Goal: Find specific page/section: Find specific page/section

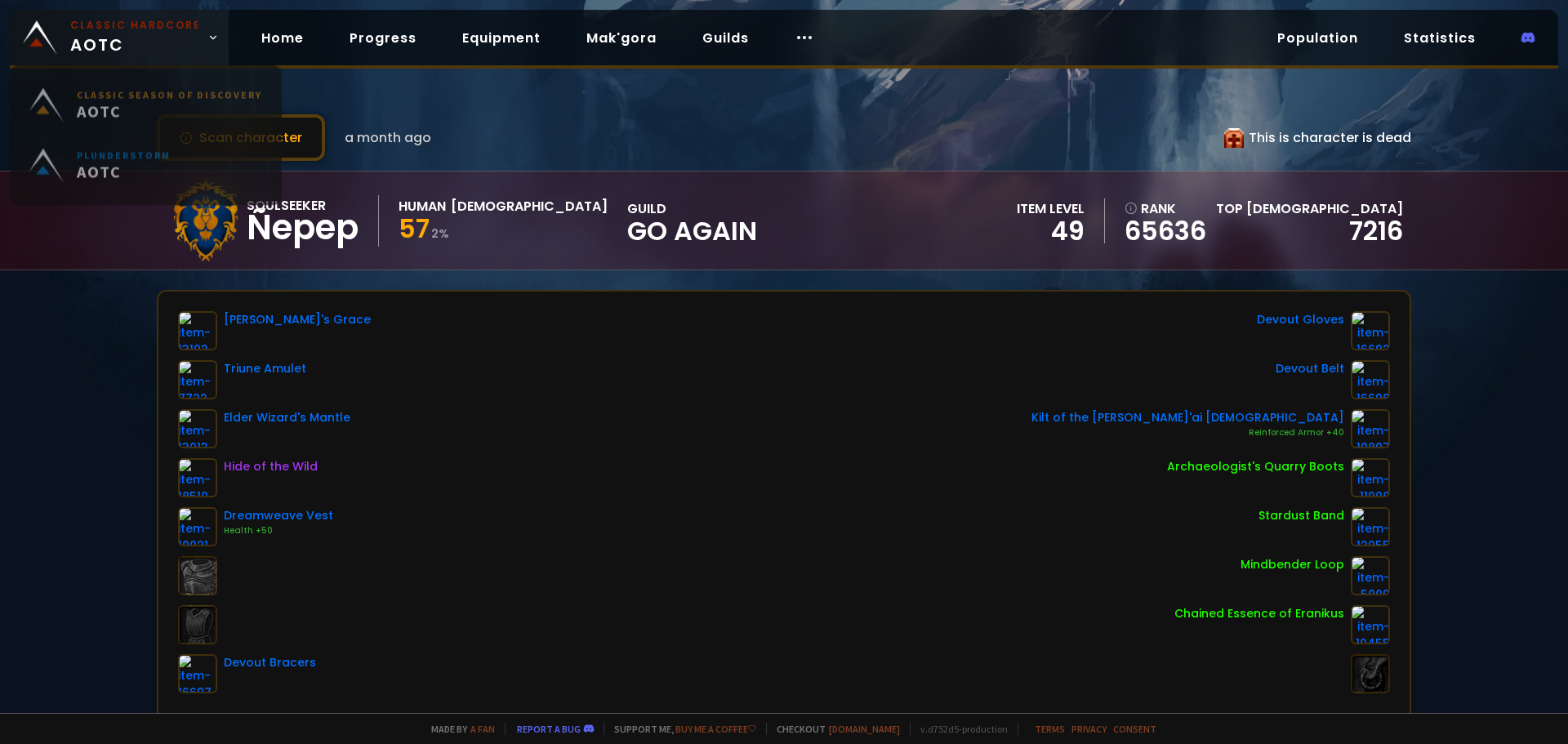
click at [132, 30] on small "Classic Hardcore" at bounding box center [135, 26] width 131 height 15
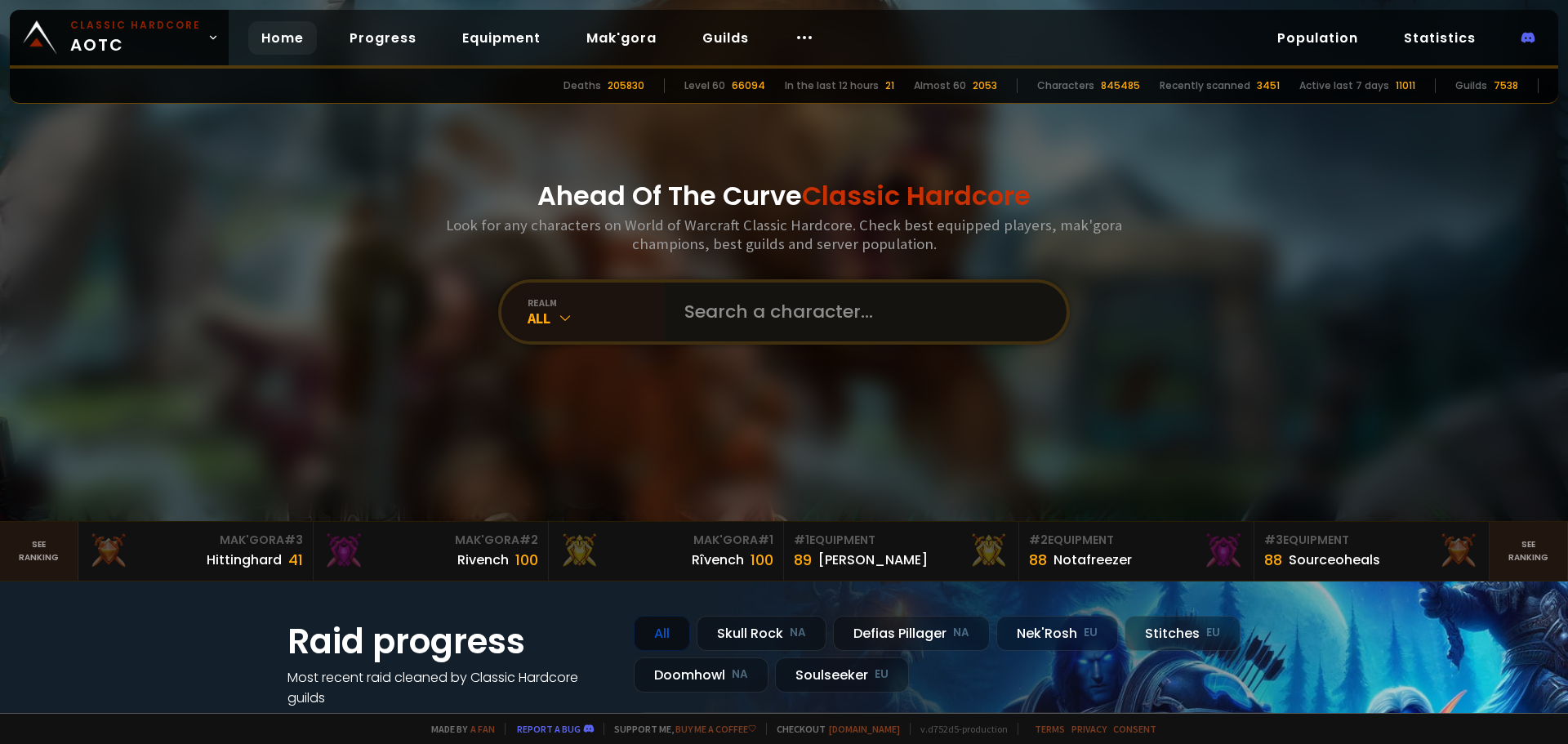
click at [793, 318] on input "text" at bounding box center [861, 311] width 372 height 58
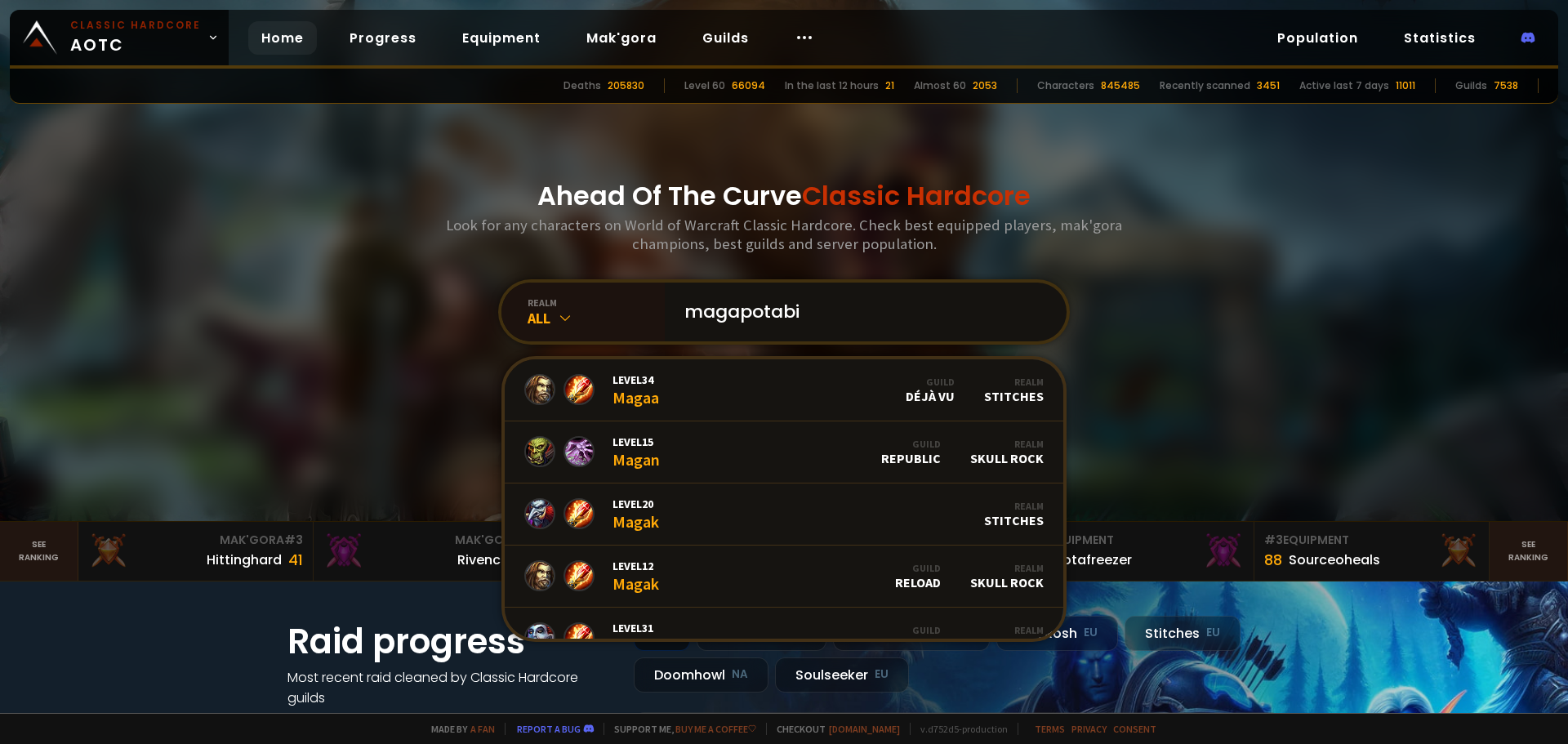
type input "magapotabia"
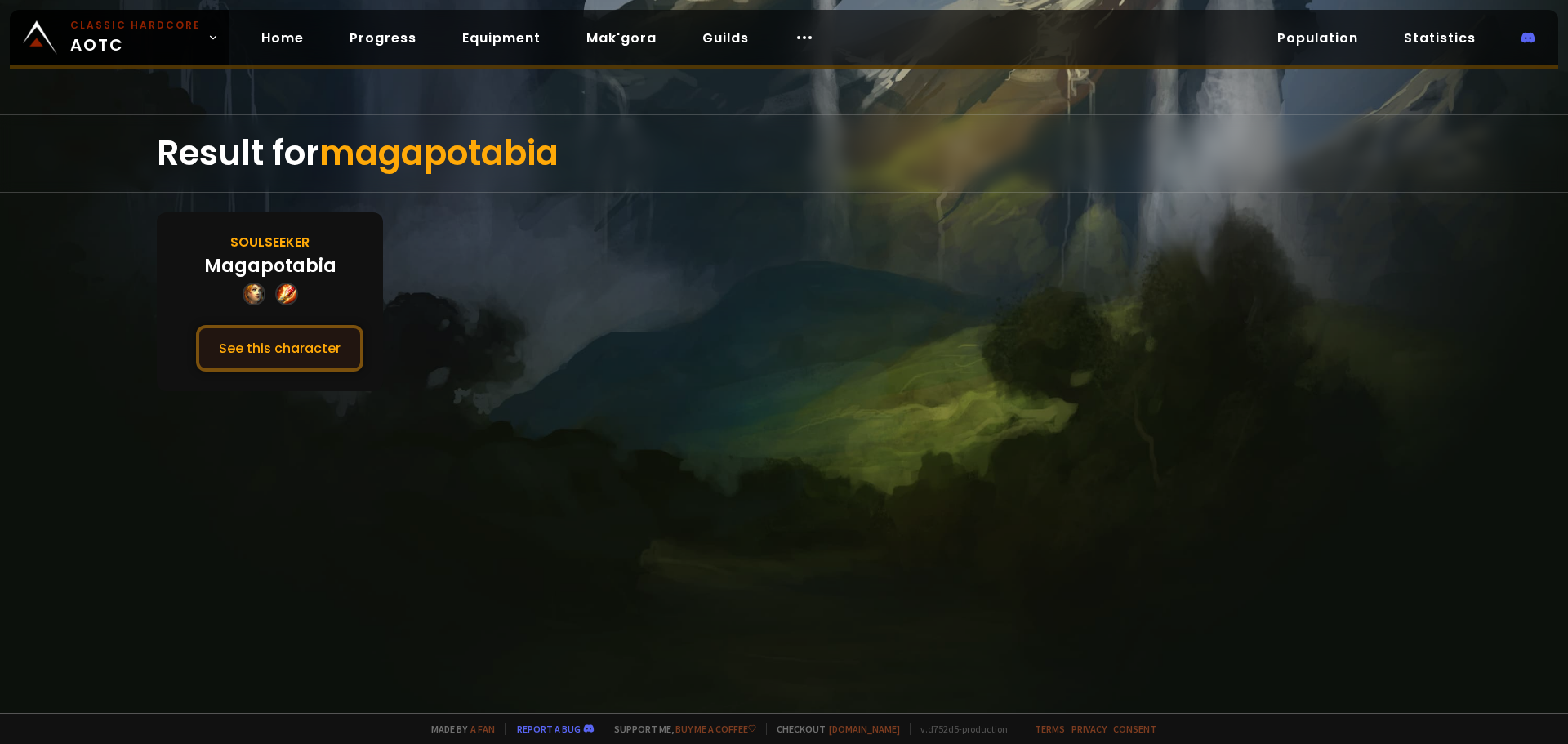
click at [305, 358] on button "See this character" at bounding box center [279, 349] width 167 height 46
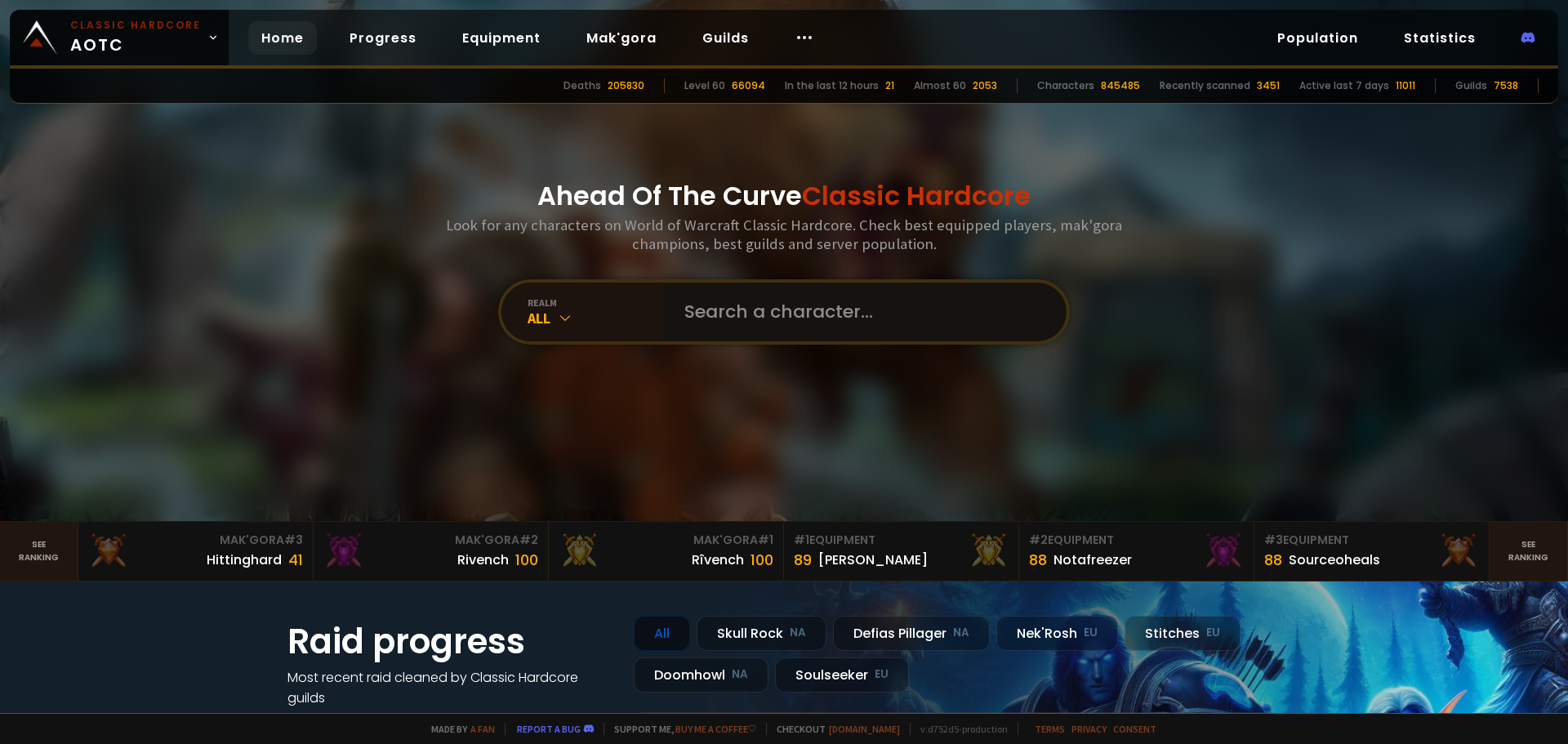
drag, startPoint x: 754, startPoint y: 330, endPoint x: 755, endPoint y: 316, distance: 14.0
click at [755, 319] on input "text" at bounding box center [861, 311] width 372 height 58
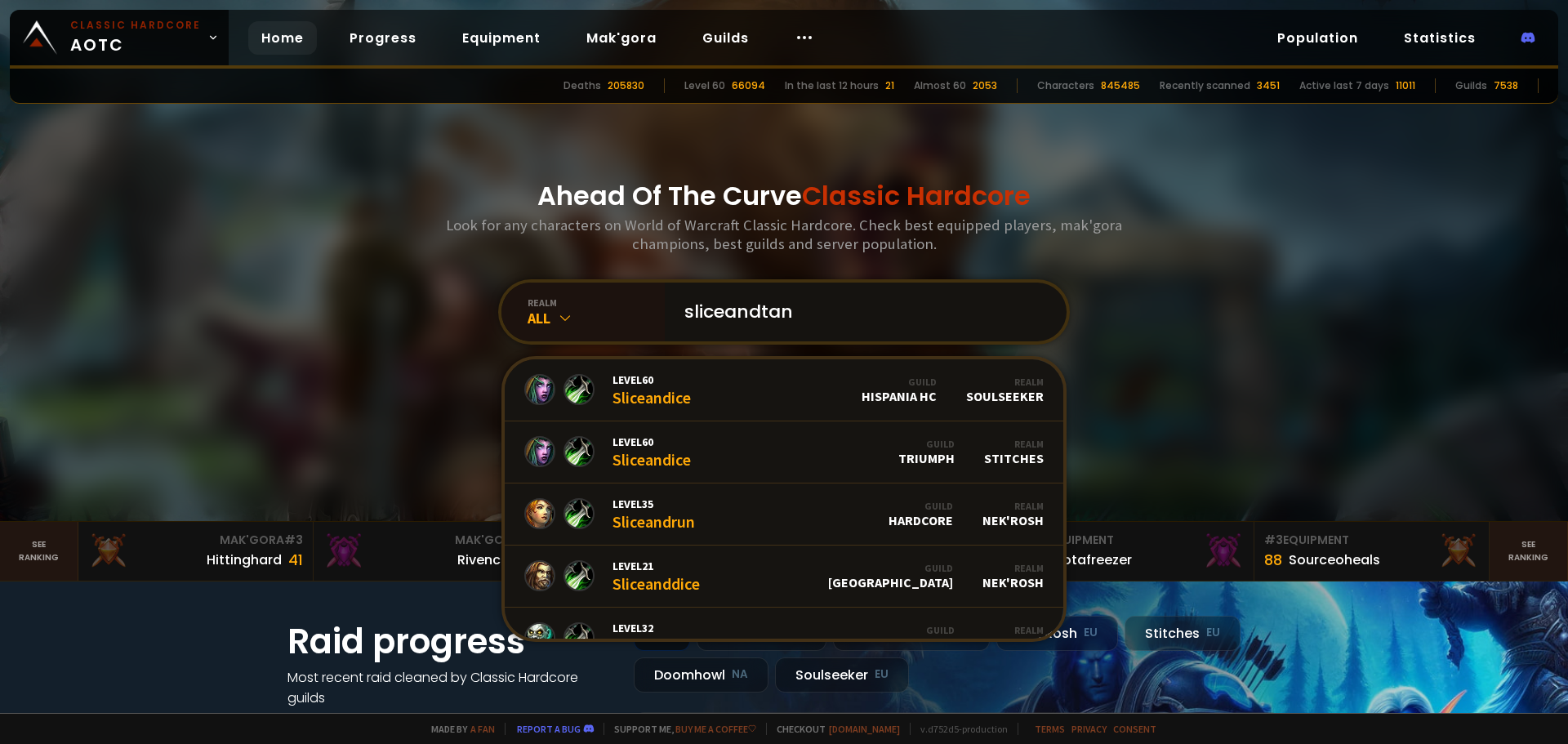
type input "sliceandtank"
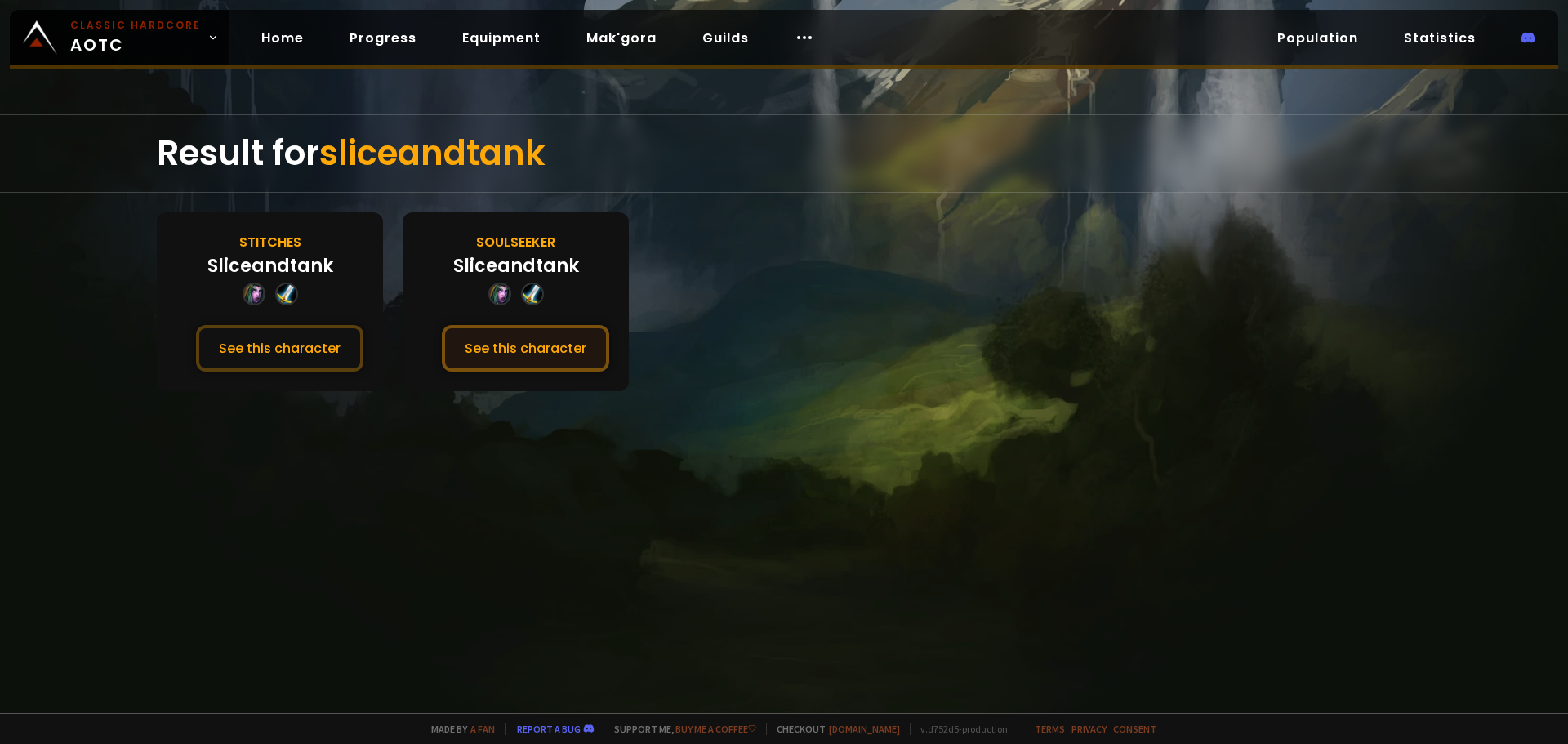
click at [540, 340] on button "See this character" at bounding box center [525, 349] width 167 height 46
